Goal: Information Seeking & Learning: Check status

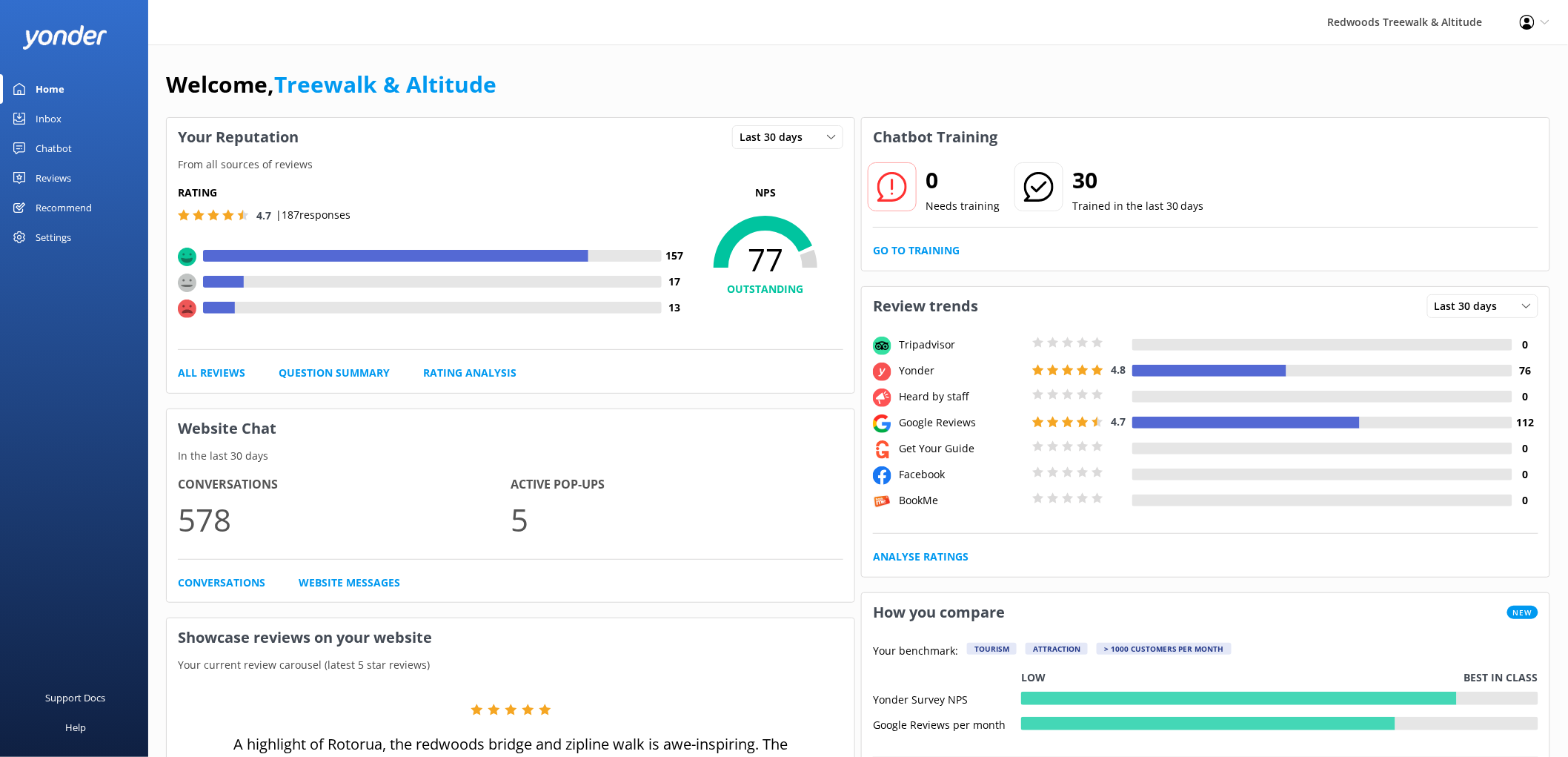
click at [107, 180] on link "Reviews" at bounding box center [74, 177] width 148 height 29
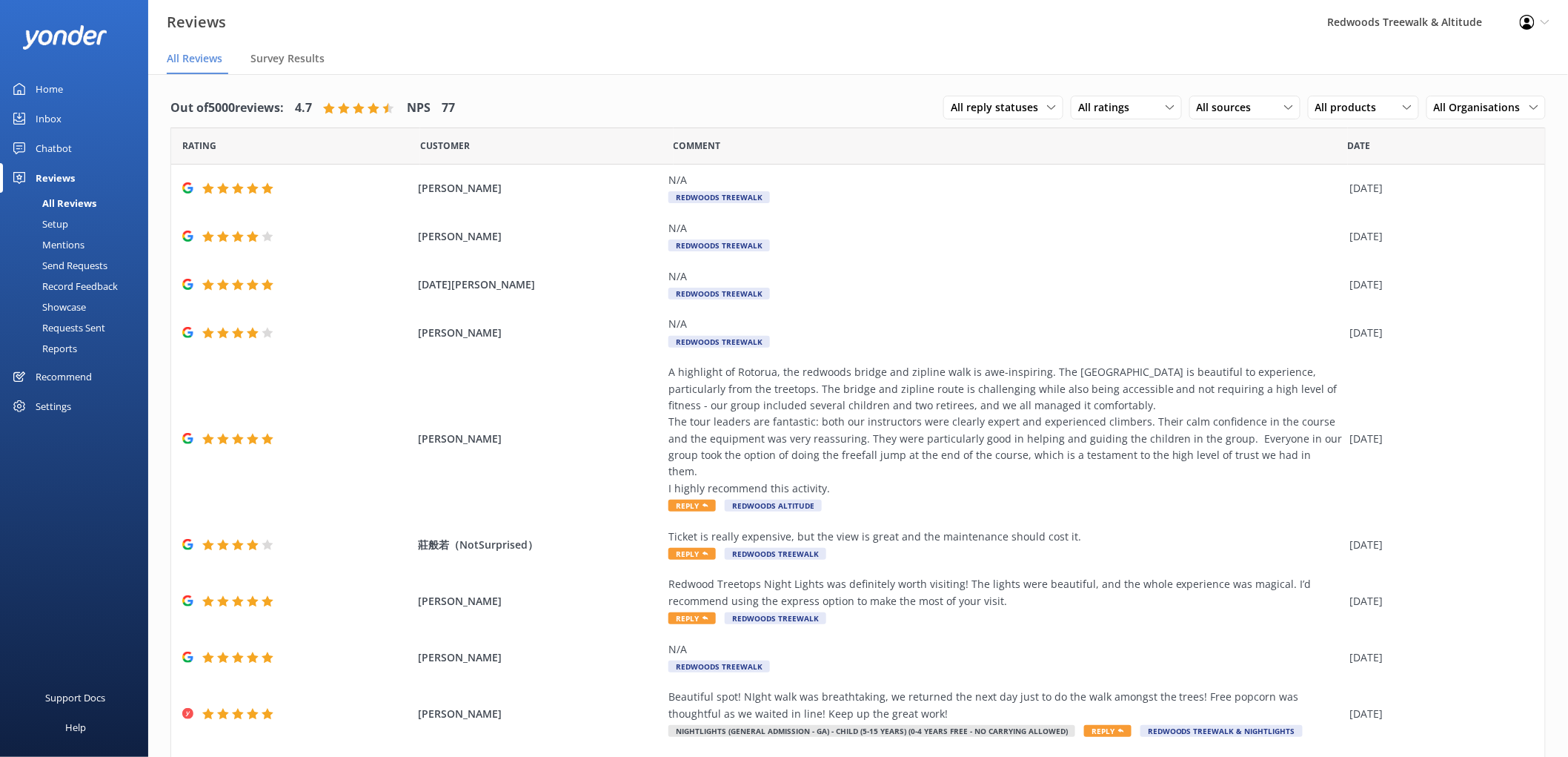
click at [66, 109] on link "Inbox" at bounding box center [74, 119] width 148 height 29
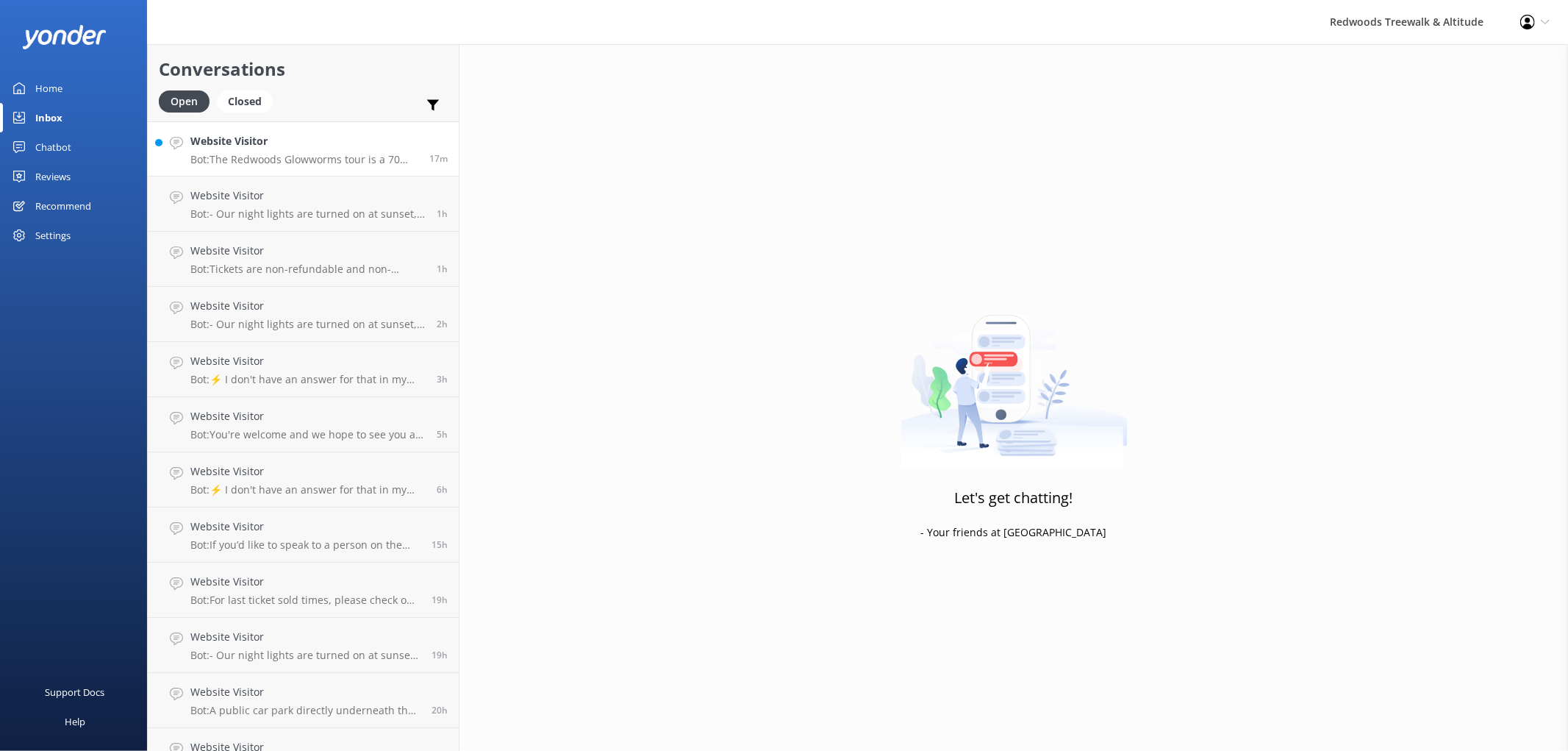
click at [255, 151] on div "Website Visitor Bot: The Redwoods Glowworms tour is a 70 metre tunnel and takes…" at bounding box center [304, 149] width 228 height 32
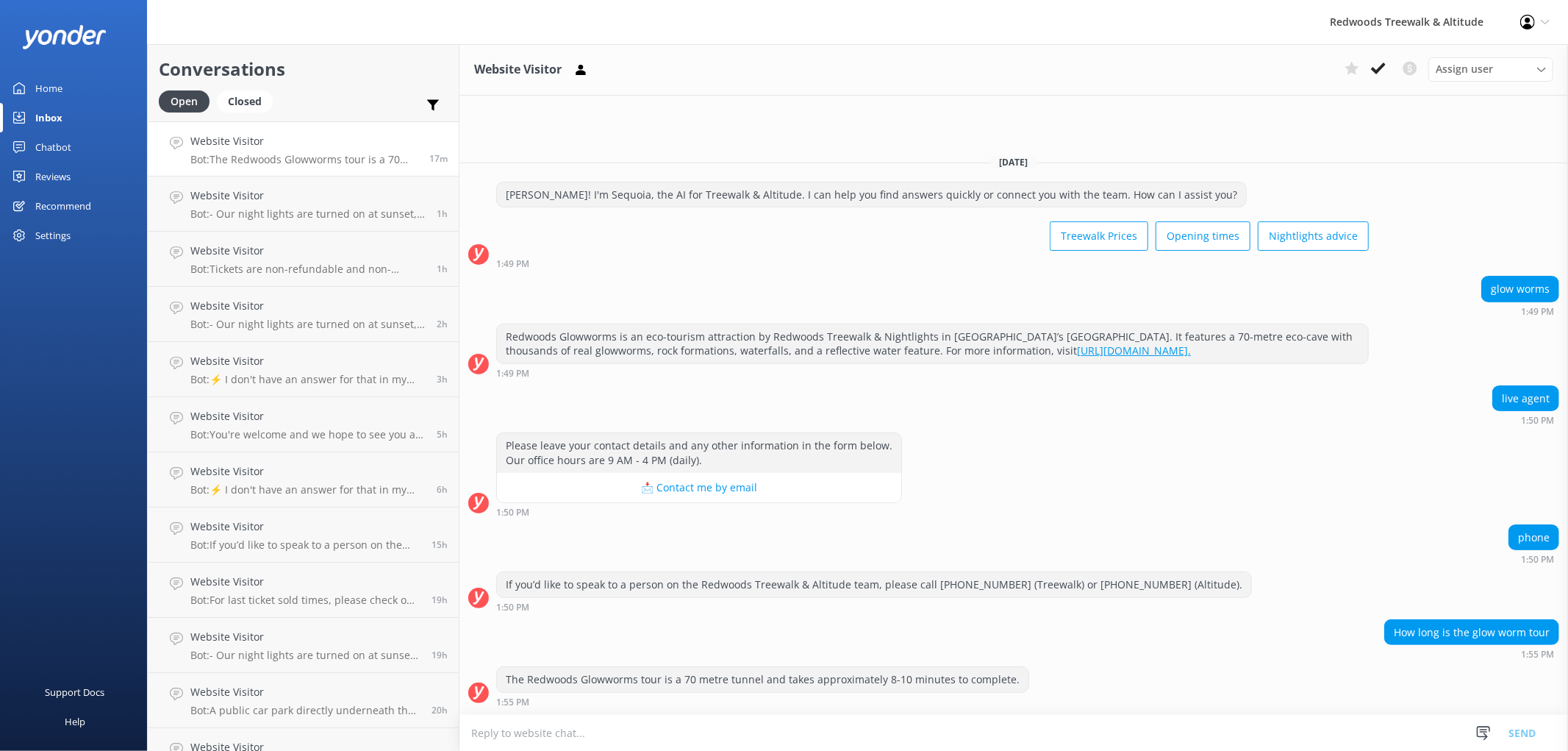
click at [79, 85] on link "Home" at bounding box center [73, 88] width 147 height 29
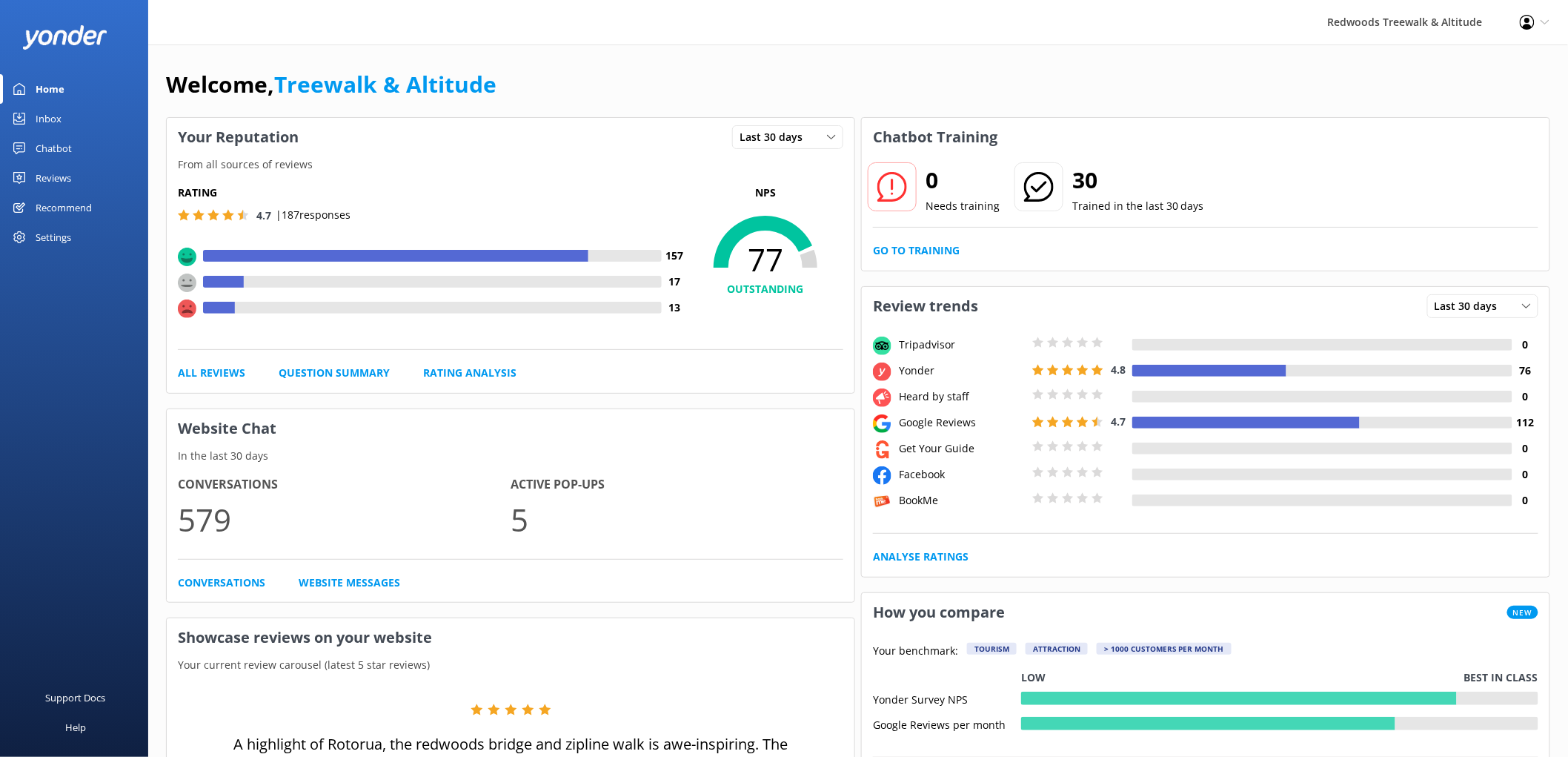
click at [80, 175] on link "Reviews" at bounding box center [74, 177] width 148 height 29
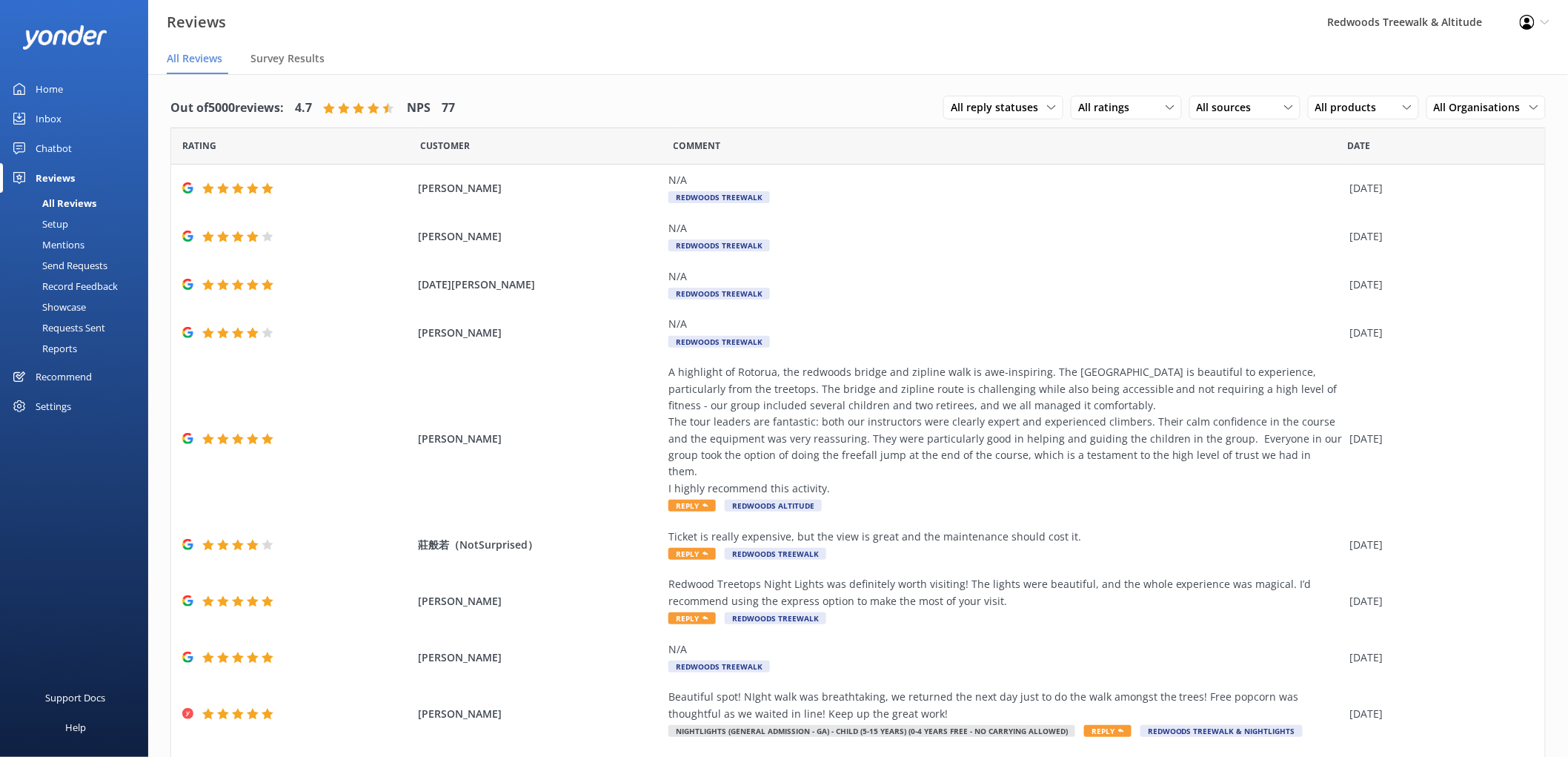
click at [55, 107] on div "Inbox" at bounding box center [49, 119] width 26 height 29
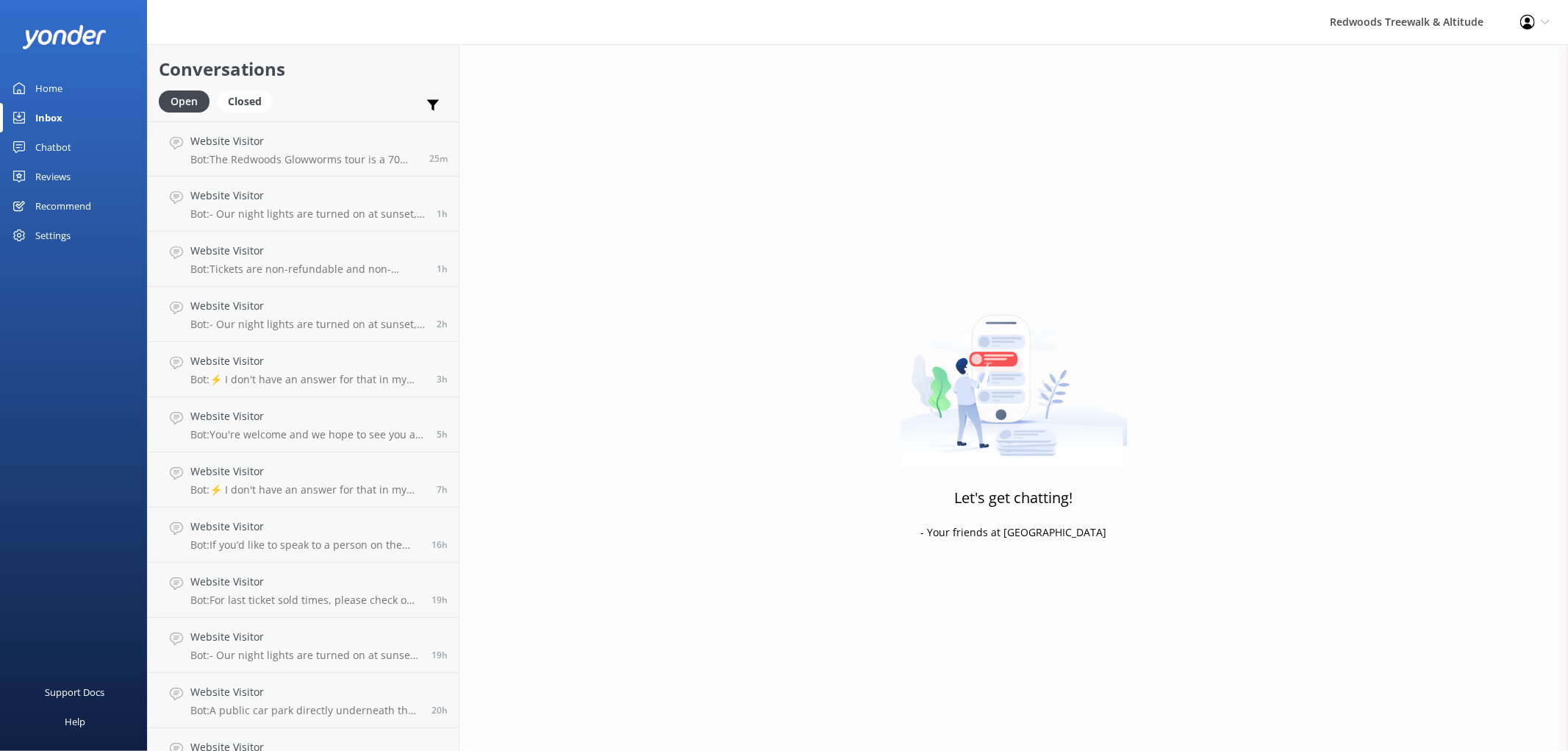
click at [48, 178] on div "Reviews" at bounding box center [53, 176] width 36 height 29
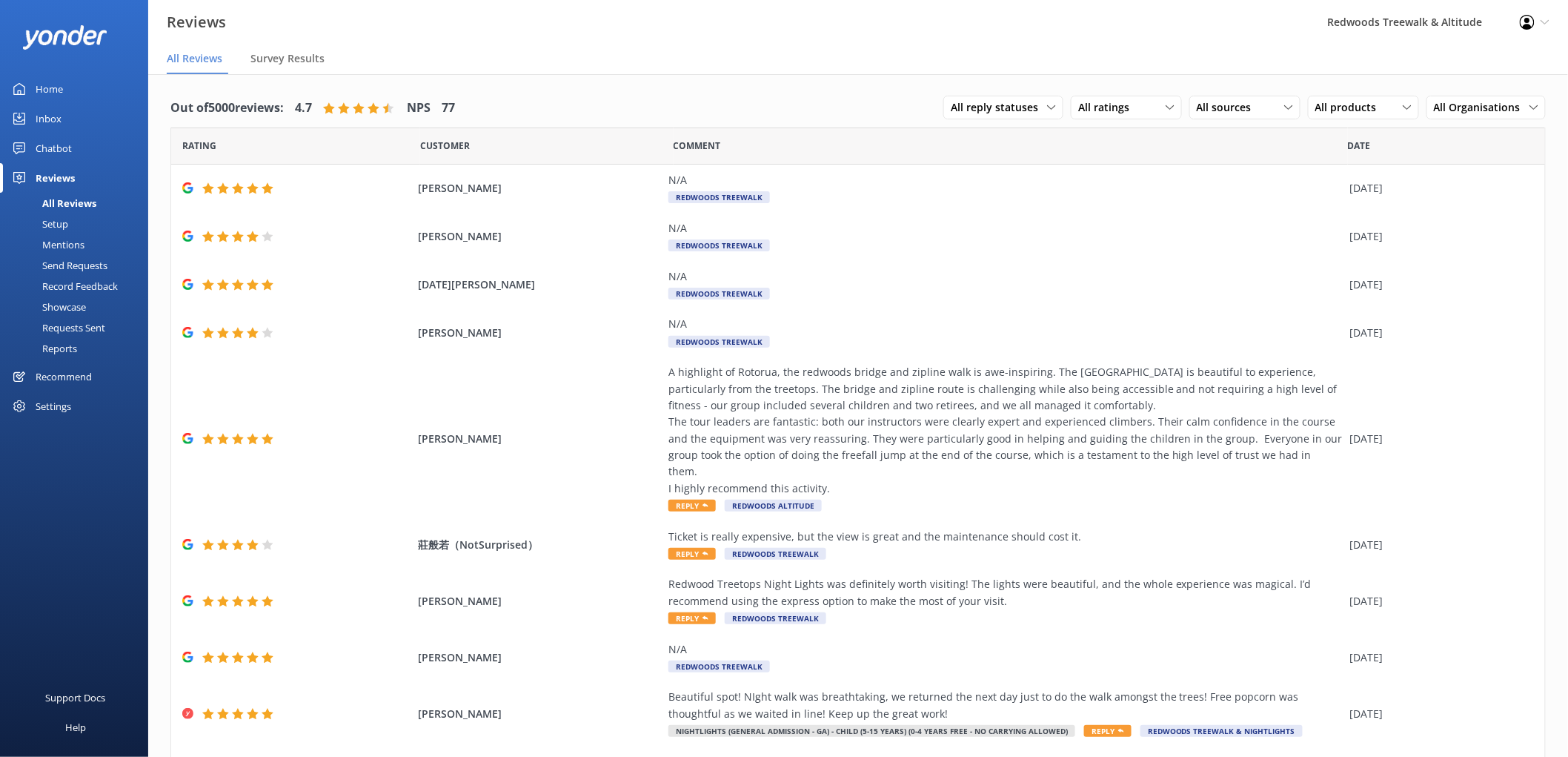
click at [72, 92] on link "Home" at bounding box center [74, 89] width 148 height 29
